Goal: Ask a question

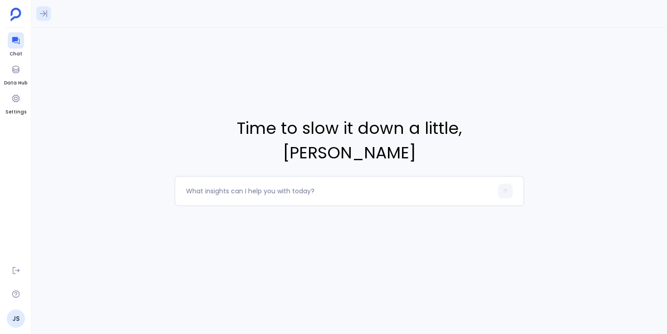
click at [46, 14] on icon at bounding box center [43, 13] width 7 height 7
click at [80, 74] on div "What is our Month to Month conversion of early to late stage. early stage is sa…" at bounding box center [106, 79] width 138 height 20
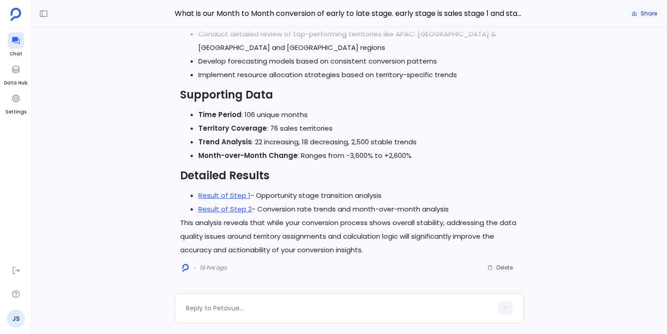
click at [647, 13] on span "Share" at bounding box center [649, 13] width 16 height 7
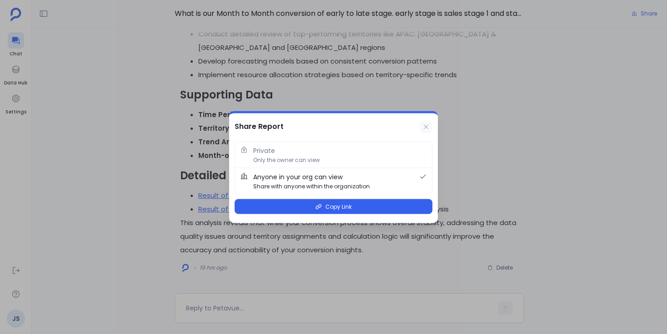
click at [427, 128] on icon at bounding box center [426, 126] width 5 height 5
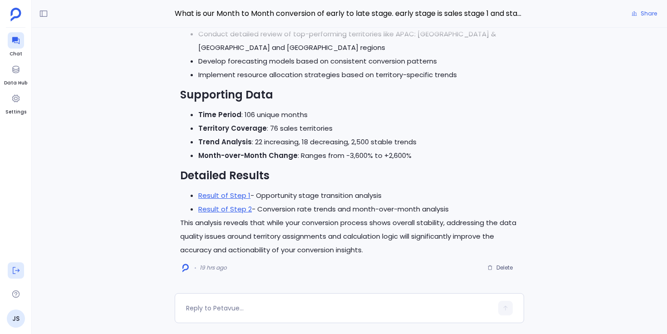
click at [14, 269] on icon at bounding box center [15, 270] width 9 height 9
